Goal: Task Accomplishment & Management: Manage account settings

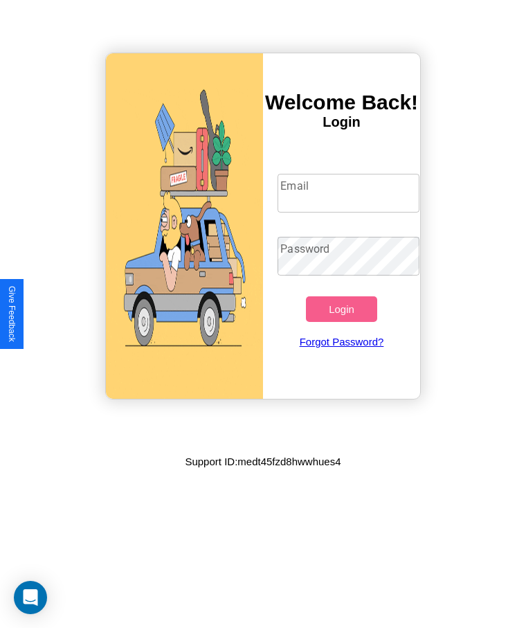
click at [348, 193] on input "Email" at bounding box center [347, 193] width 141 height 39
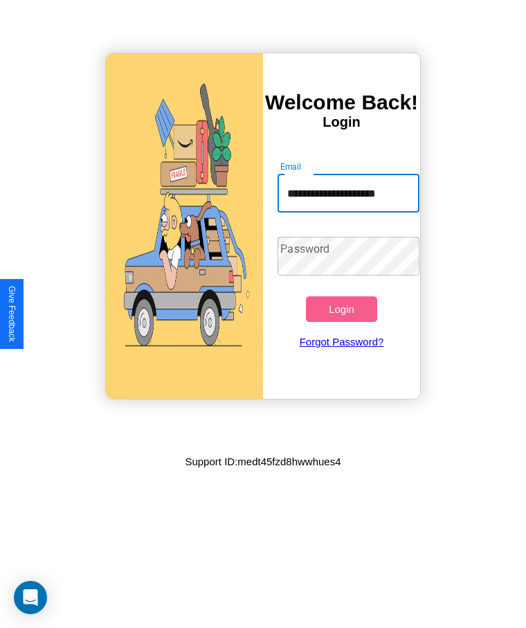
scroll to position [0, 7]
type input "**********"
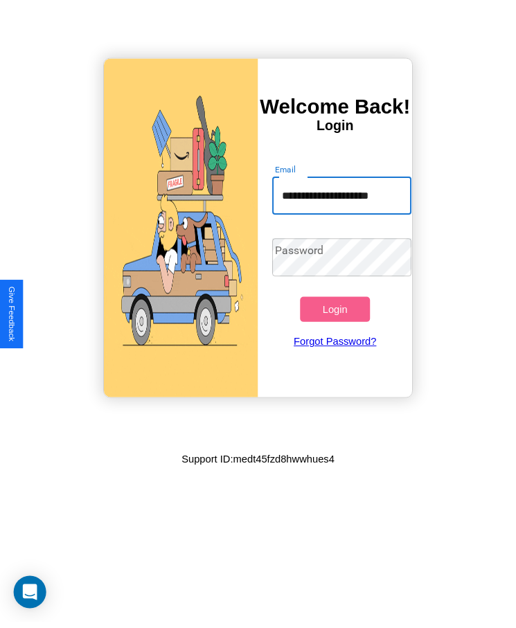
scroll to position [0, 0]
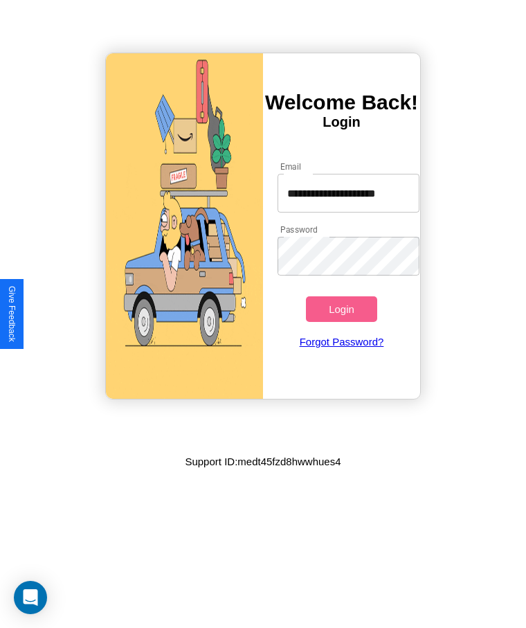
click at [341, 309] on button "Login" at bounding box center [341, 309] width 71 height 26
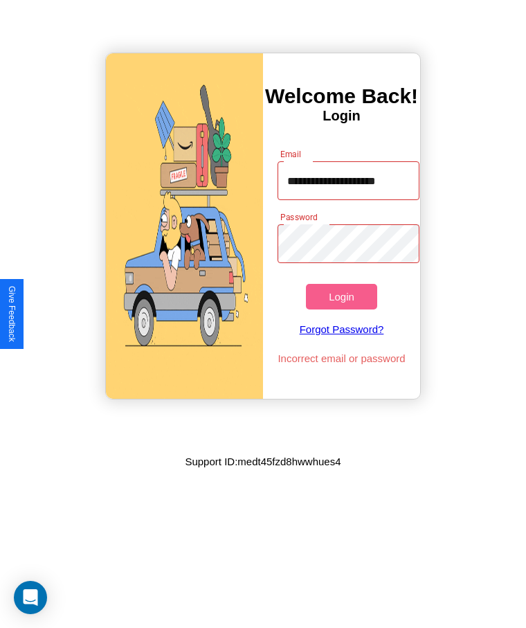
click at [341, 296] on button "Login" at bounding box center [341, 297] width 71 height 26
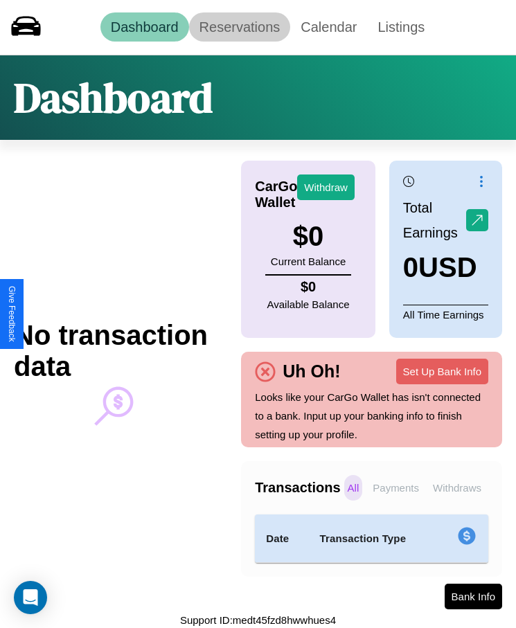
click at [239, 27] on link "Reservations" at bounding box center [240, 26] width 102 height 29
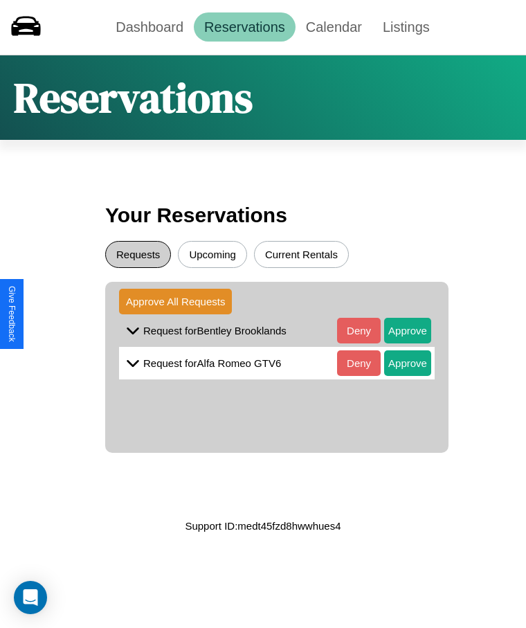
click at [138, 254] on button "Requests" at bounding box center [138, 254] width 66 height 27
click at [397, 330] on button "Approve" at bounding box center [407, 331] width 47 height 26
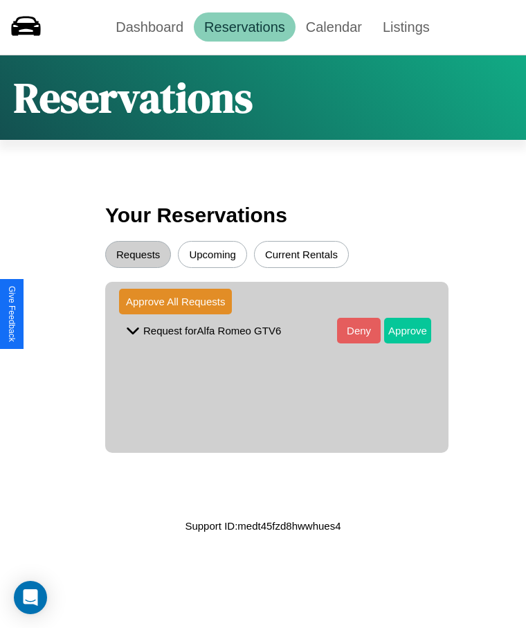
click at [397, 330] on button "Approve" at bounding box center [407, 331] width 47 height 26
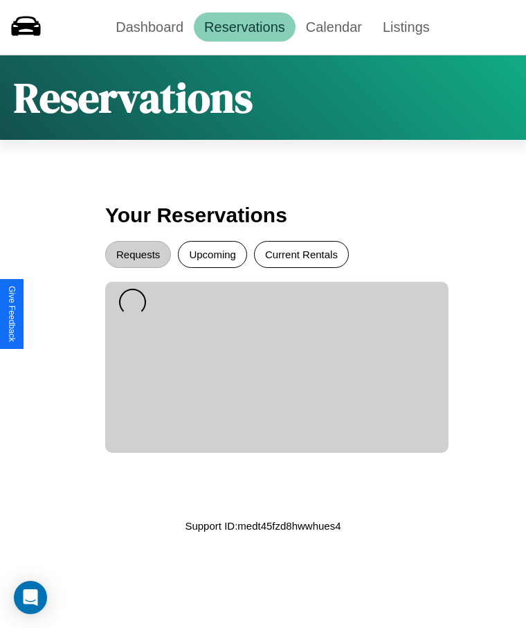
click at [301, 254] on button "Current Rentals" at bounding box center [301, 254] width 95 height 27
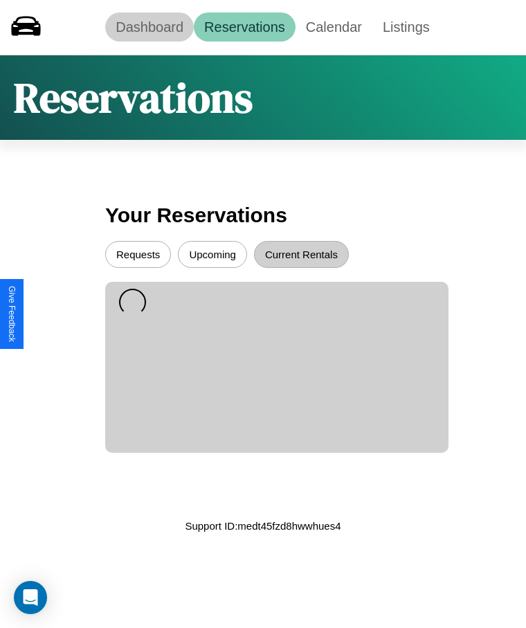
click at [149, 27] on link "Dashboard" at bounding box center [149, 26] width 89 height 29
